Goal: Information Seeking & Learning: Learn about a topic

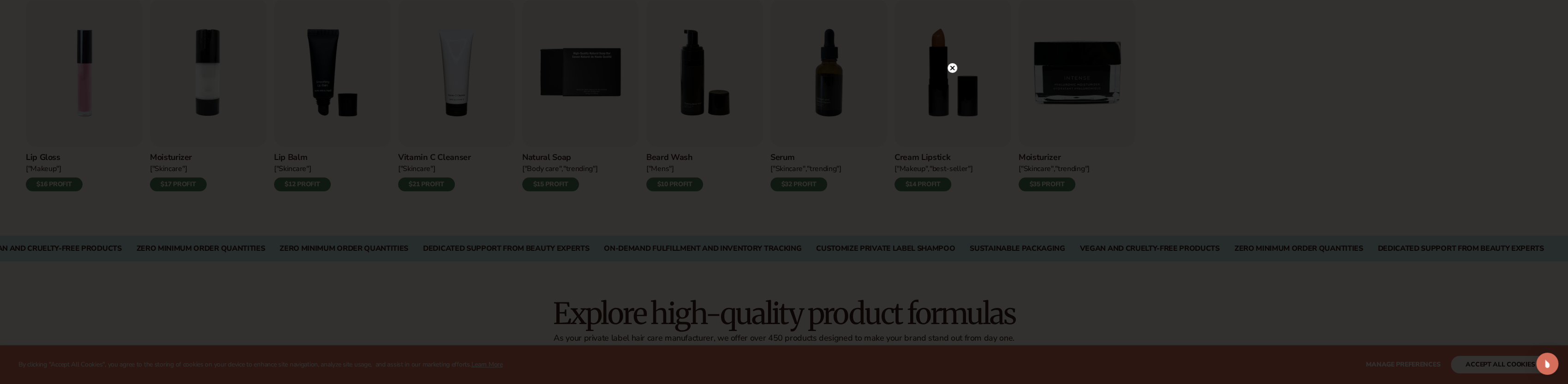
scroll to position [491, 0]
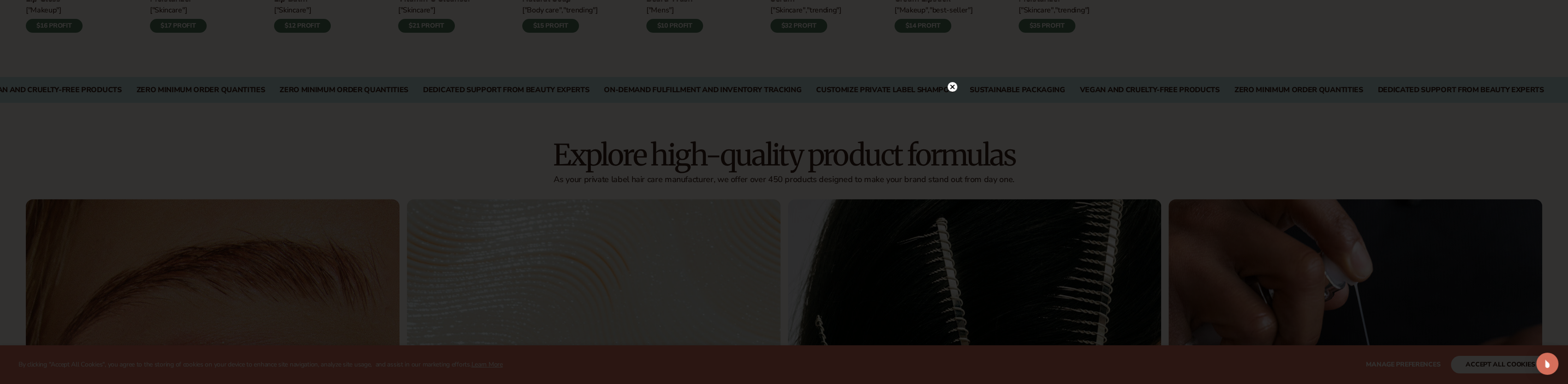
click at [1201, 115] on div at bounding box center [784, 192] width 1568 height 384
click at [945, 84] on div at bounding box center [784, 192] width 1568 height 384
click at [950, 85] on icon at bounding box center [952, 87] width 5 height 5
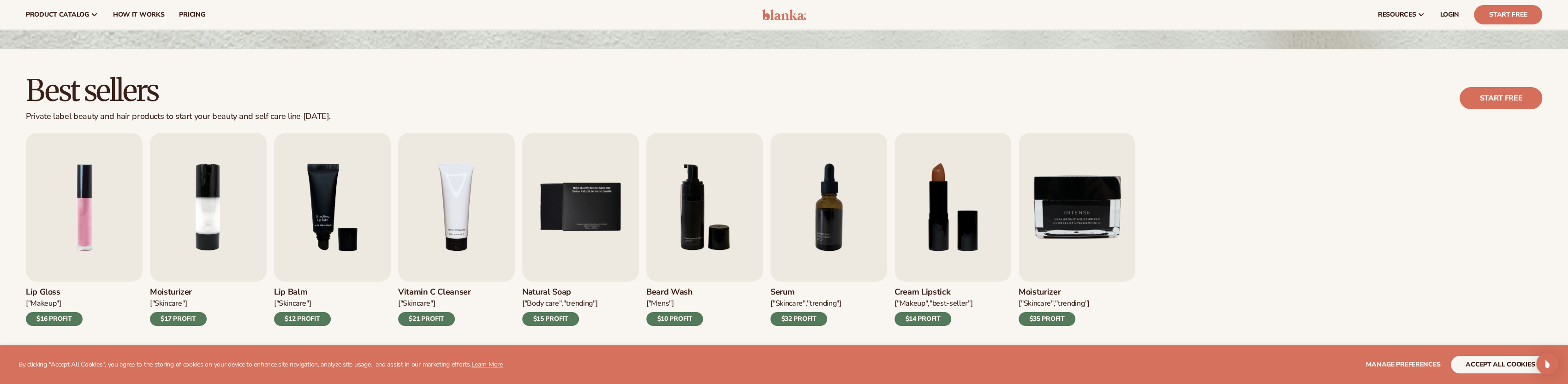
scroll to position [0, 0]
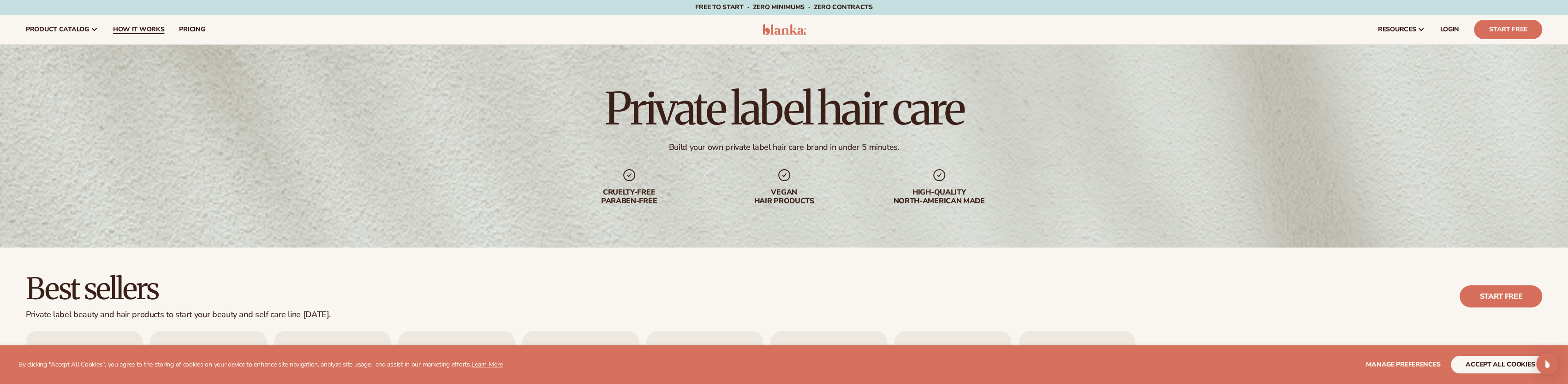
click at [132, 26] on span "How It Works" at bounding box center [139, 29] width 52 height 7
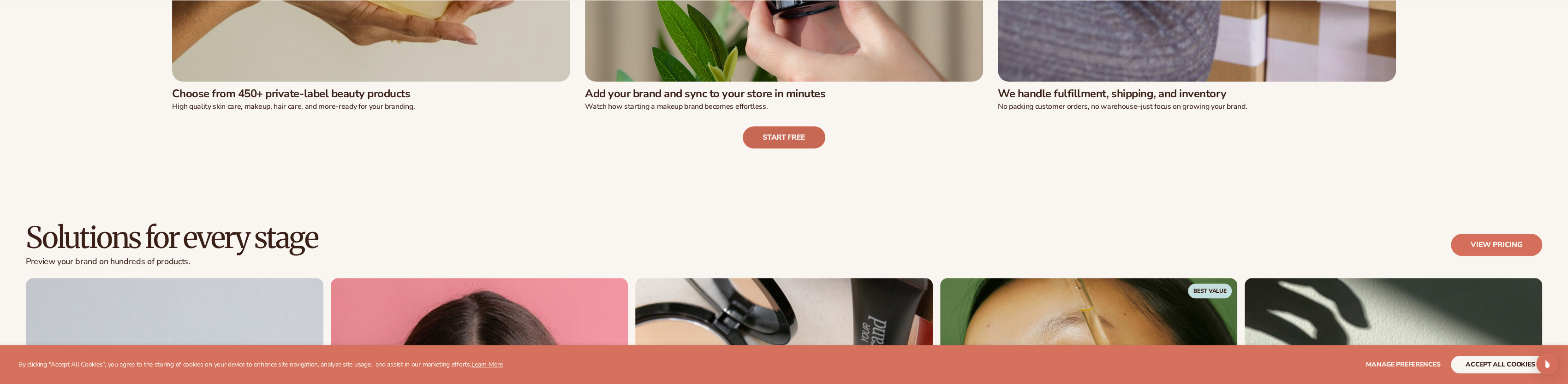
scroll to position [784, 0]
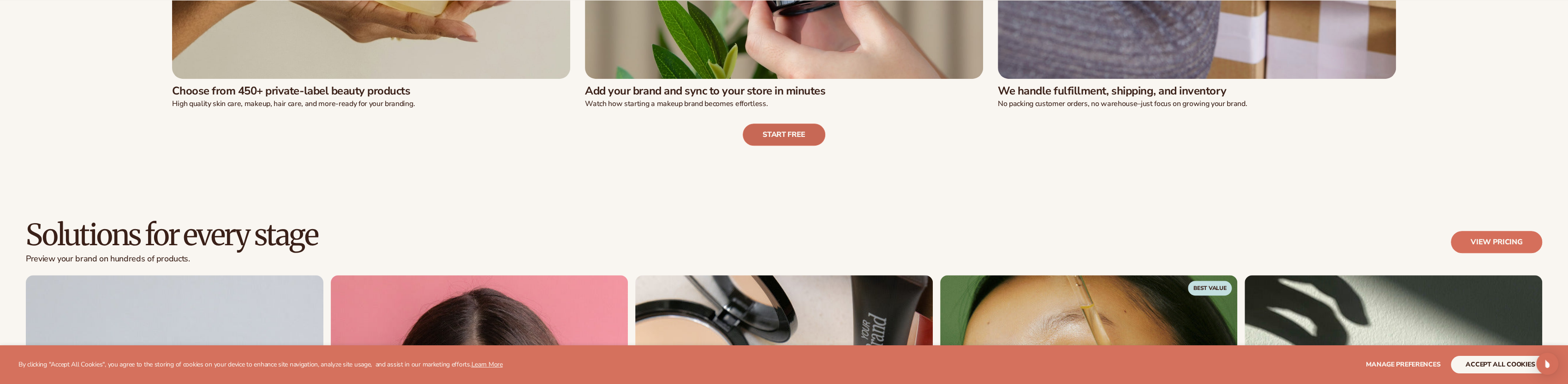
click at [793, 132] on link "Start free" at bounding box center [784, 135] width 82 height 22
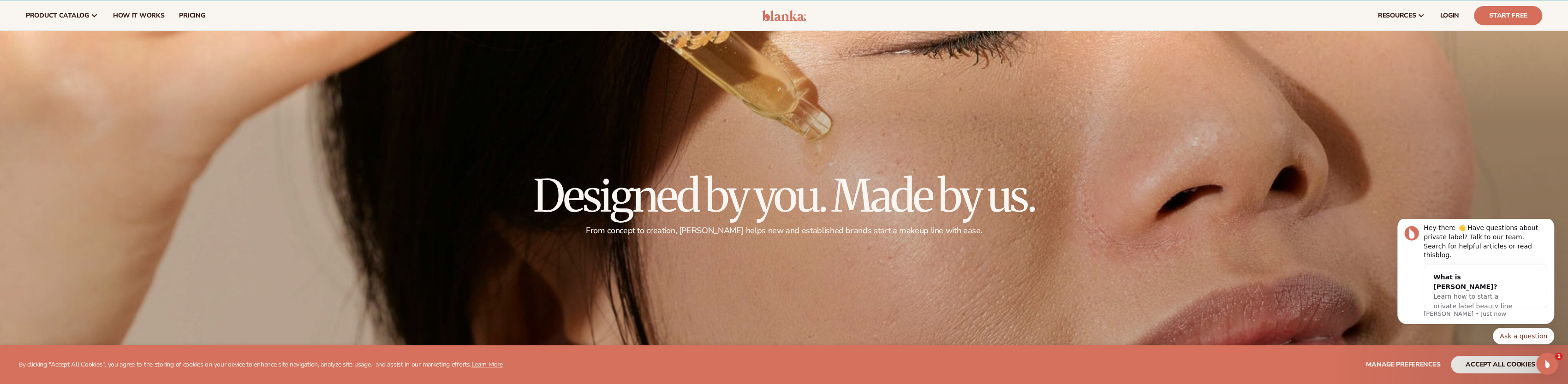
scroll to position [0, 0]
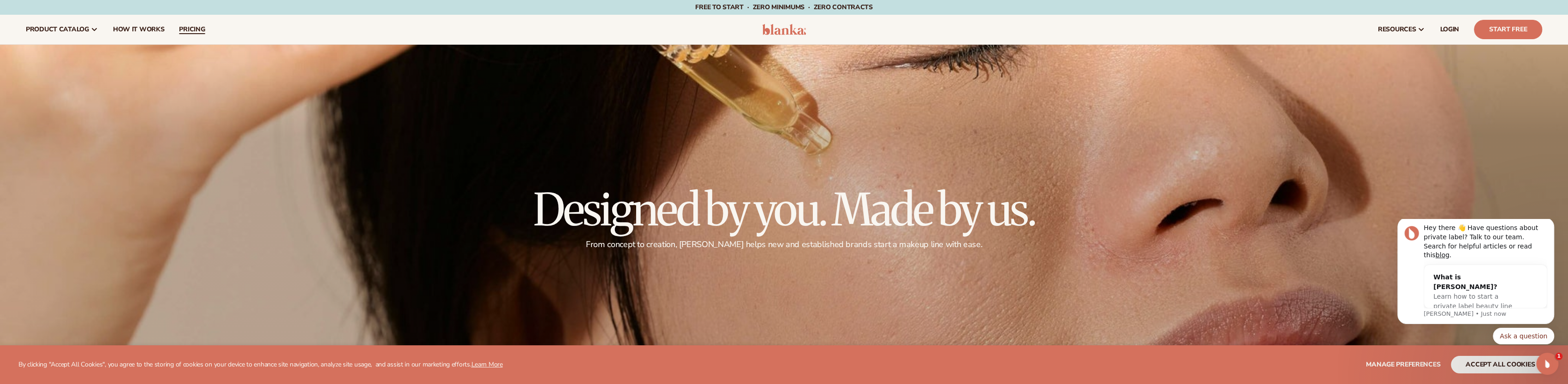
click at [197, 34] on link "pricing" at bounding box center [192, 29] width 41 height 30
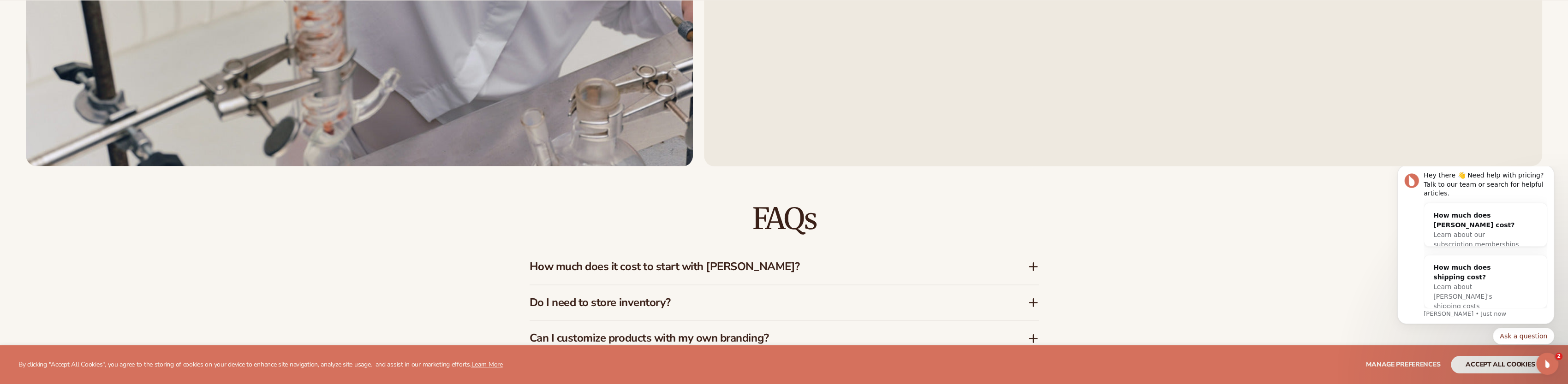
scroll to position [1952, 0]
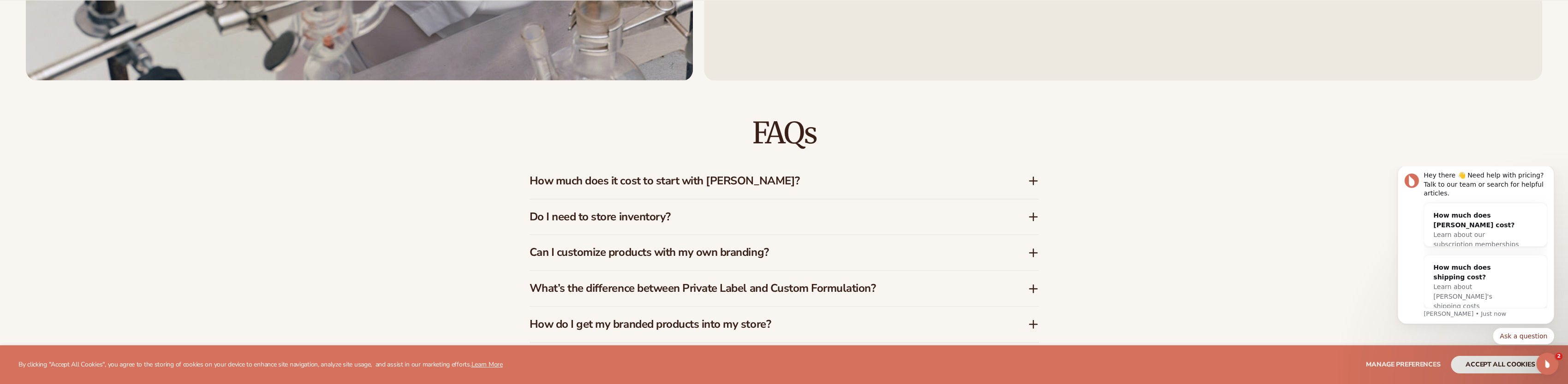
click at [720, 181] on h3 "How much does it cost to start with [PERSON_NAME]?" at bounding box center [765, 181] width 470 height 13
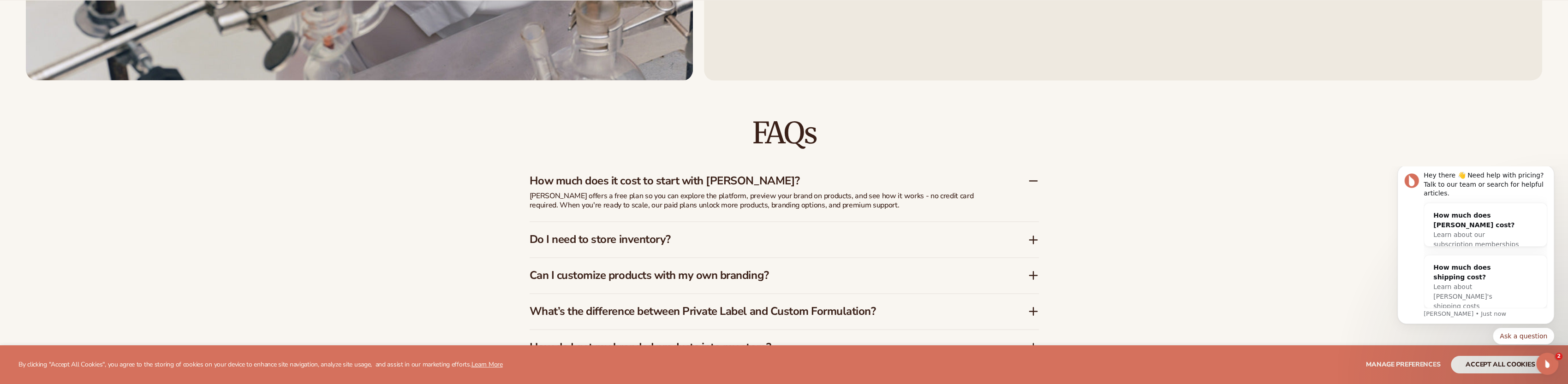
click at [874, 235] on h3 "Do I need to store inventory?" at bounding box center [765, 239] width 470 height 13
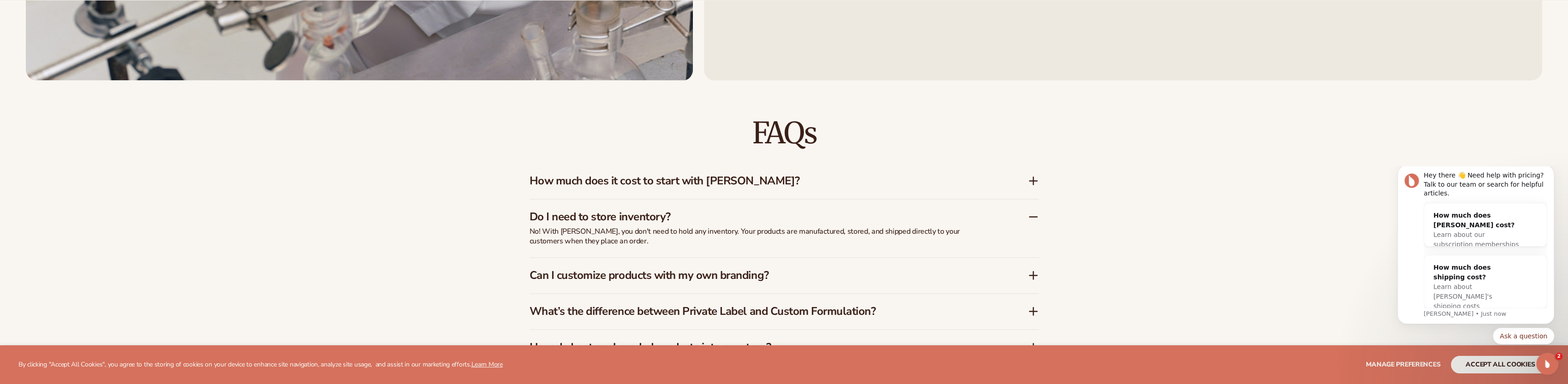
click at [812, 277] on h3 "Can I customize products with my own branding?" at bounding box center [765, 276] width 470 height 13
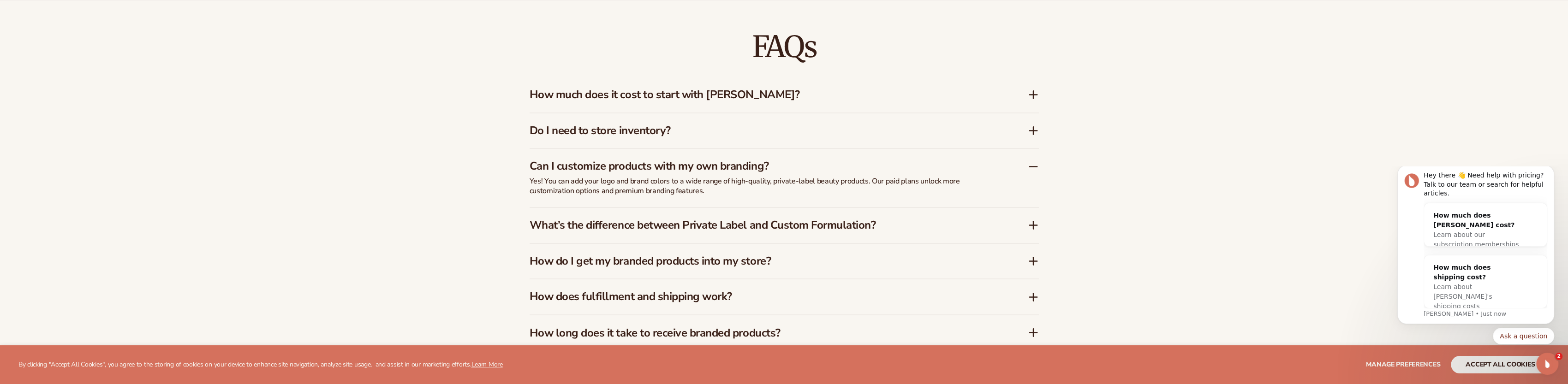
scroll to position [2059, 0]
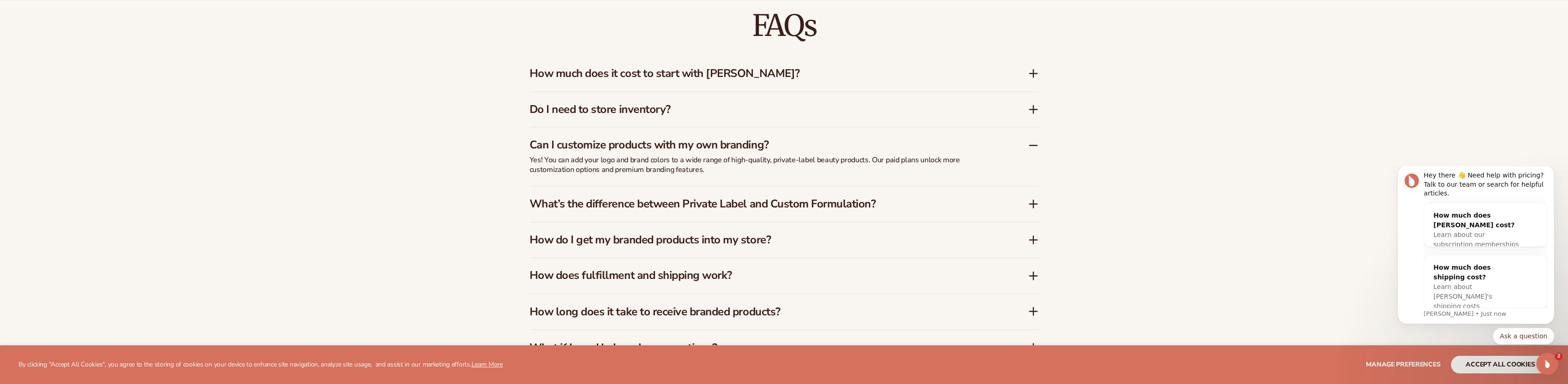
click at [898, 196] on div "What’s the difference between Private Label and Custom Formulation?" at bounding box center [784, 204] width 509 height 36
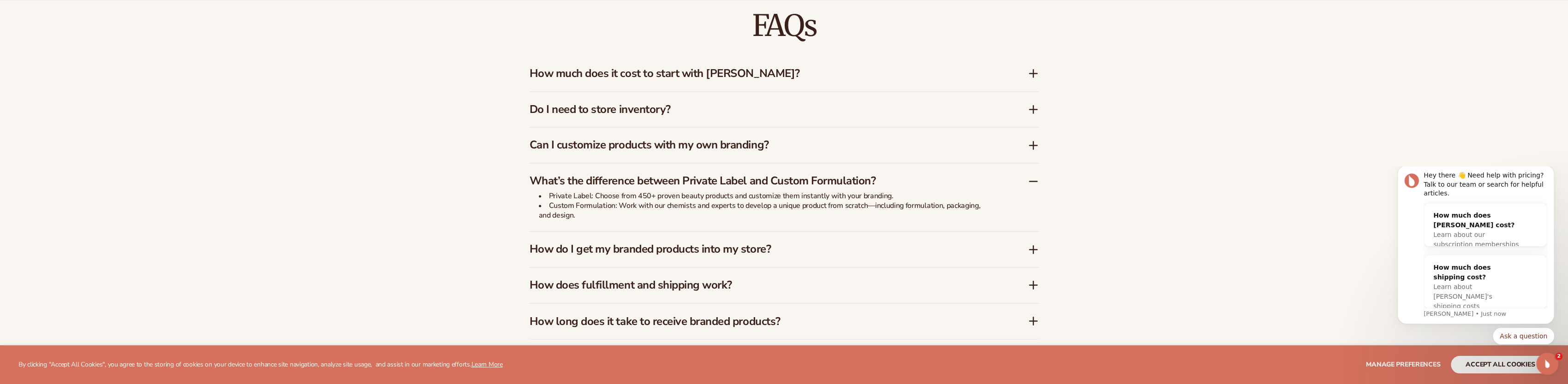
click at [849, 255] on div "How do I get my branded products into my store?" at bounding box center [784, 249] width 509 height 36
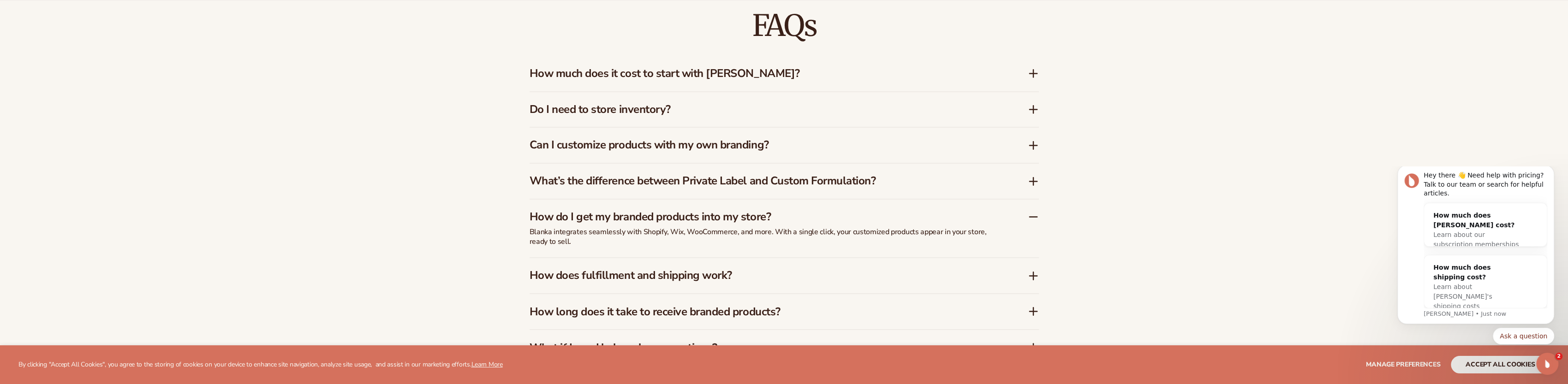
click at [882, 186] on h3 "What’s the difference between Private Label and Custom Formulation?" at bounding box center [765, 181] width 470 height 13
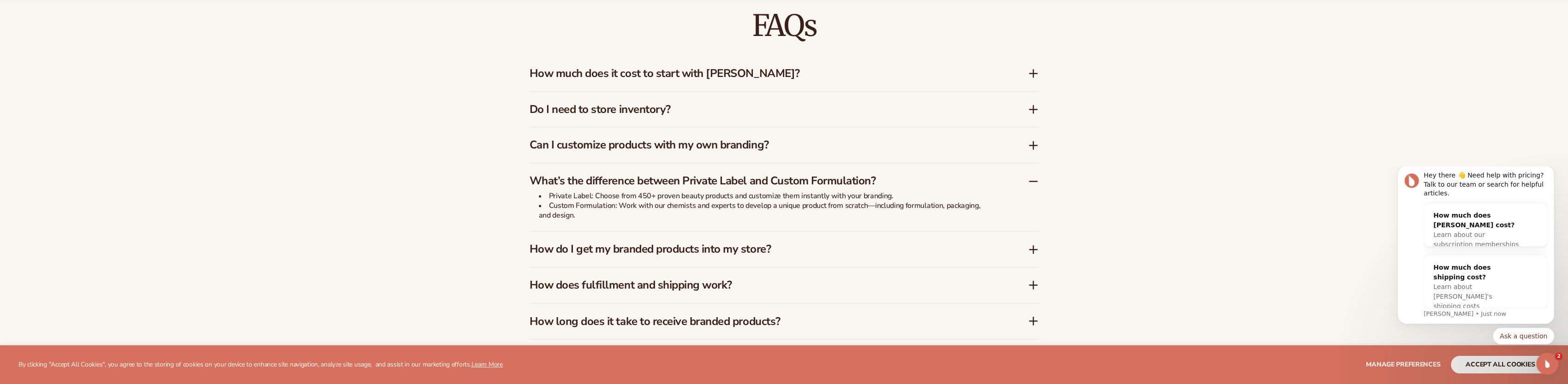
click at [567, 196] on li "Private Label: Choose from 450+ proven beauty products and customize them insta…" at bounding box center [765, 196] width 452 height 10
